Goal: Navigation & Orientation: Understand site structure

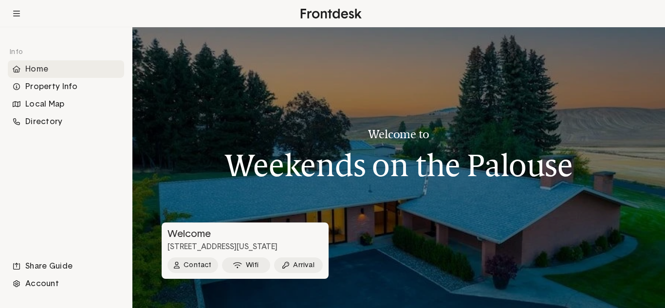
click at [37, 71] on div "Home" at bounding box center [66, 69] width 116 height 18
click at [353, 155] on h1 "Weekends on the Palouse" at bounding box center [398, 165] width 348 height 34
click at [421, 204] on div "Welcome to Weekends on the Palouse" at bounding box center [398, 149] width 348 height 121
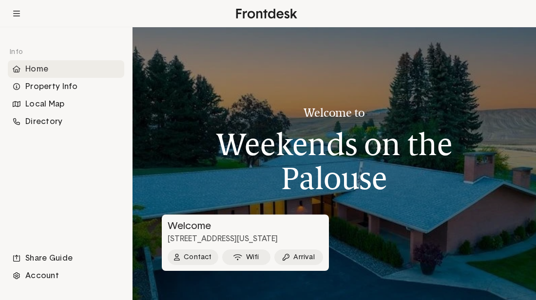
click at [516, 121] on div at bounding box center [333, 163] width 403 height 273
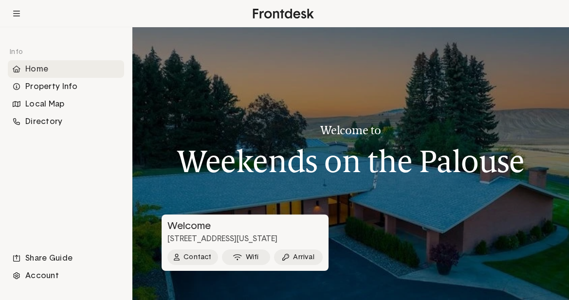
click at [425, 209] on div at bounding box center [350, 163] width 437 height 273
click at [310, 208] on div at bounding box center [350, 163] width 437 height 273
click at [48, 84] on div "Property Info" at bounding box center [66, 87] width 116 height 18
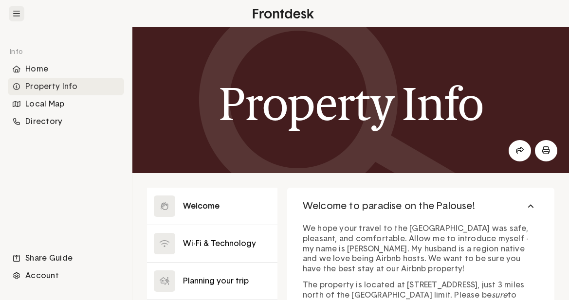
click at [18, 18] on button at bounding box center [17, 14] width 16 height 16
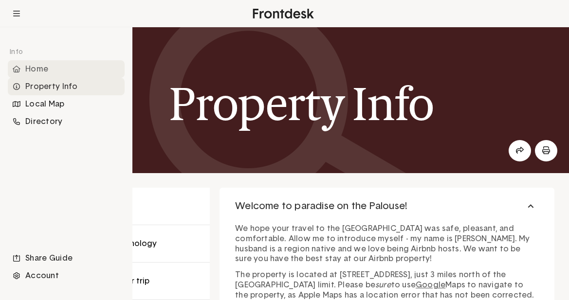
click at [24, 68] on div "Home" at bounding box center [66, 69] width 117 height 18
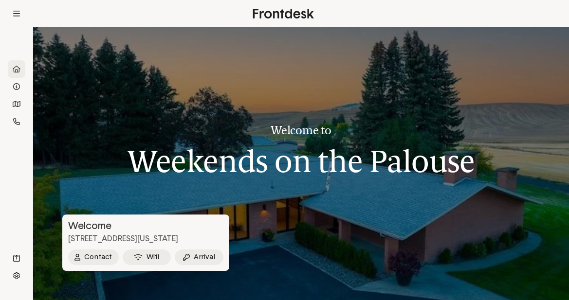
click at [278, 119] on div "Welcome to Weekends on the Palouse" at bounding box center [301, 145] width 348 height 121
click at [284, 182] on div "Welcome to Weekends on the Palouse" at bounding box center [301, 145] width 348 height 121
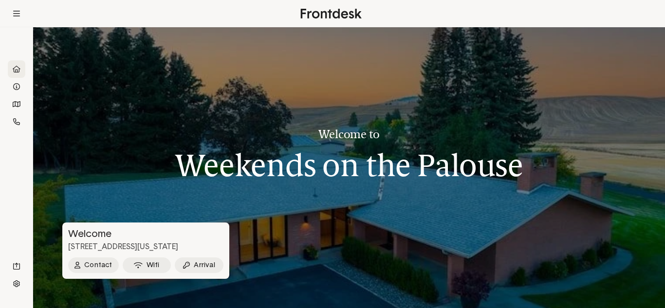
click at [390, 161] on h1 "Weekends on the Palouse" at bounding box center [349, 165] width 348 height 34
drag, startPoint x: 505, startPoint y: 210, endPoint x: 499, endPoint y: 61, distance: 149.1
click at [499, 61] on div at bounding box center [349, 167] width 632 height 281
click at [249, 177] on h1 "Weekends on the Palouse" at bounding box center [349, 165] width 348 height 34
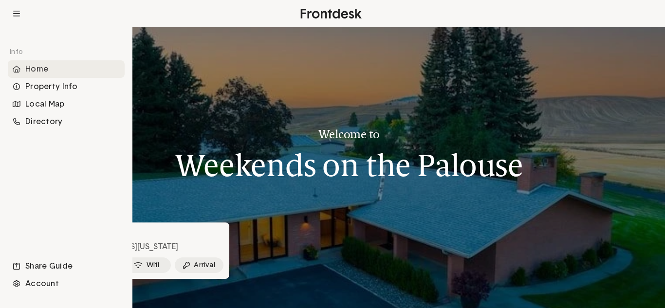
click at [29, 66] on div "Home" at bounding box center [66, 69] width 117 height 18
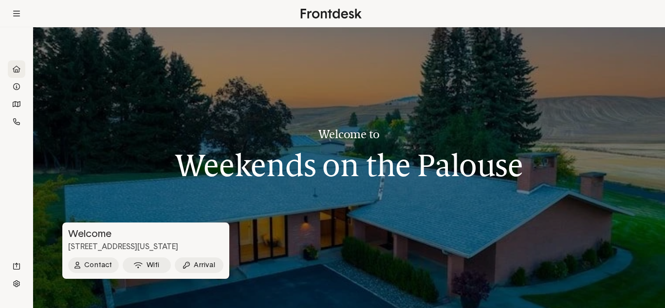
click at [316, 122] on div "Welcome to Weekends on the Palouse" at bounding box center [349, 149] width 348 height 121
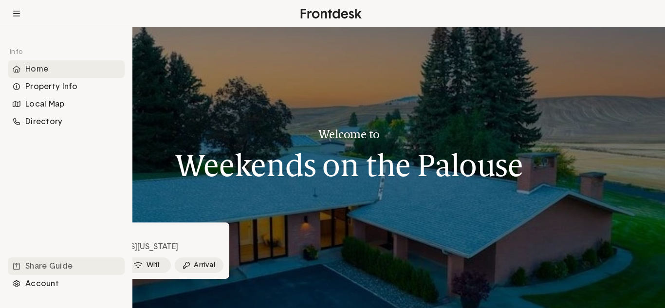
click at [35, 269] on div "Share Guide" at bounding box center [66, 267] width 117 height 18
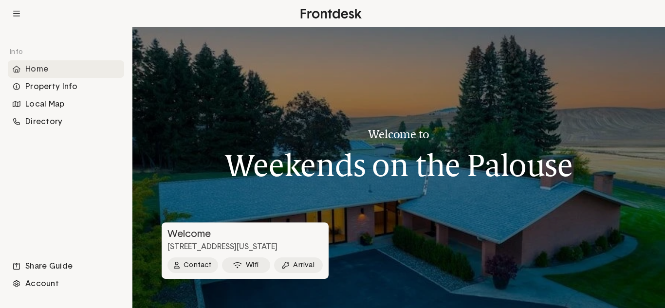
click at [203, 148] on div at bounding box center [398, 167] width 533 height 281
click at [289, 204] on div "Welcome to Weekends on the Palouse" at bounding box center [398, 149] width 348 height 121
click at [72, 139] on div "Info Home Property Info Local Map Directory Share Guide Account" at bounding box center [66, 168] width 116 height 250
